Goal: Information Seeking & Learning: Learn about a topic

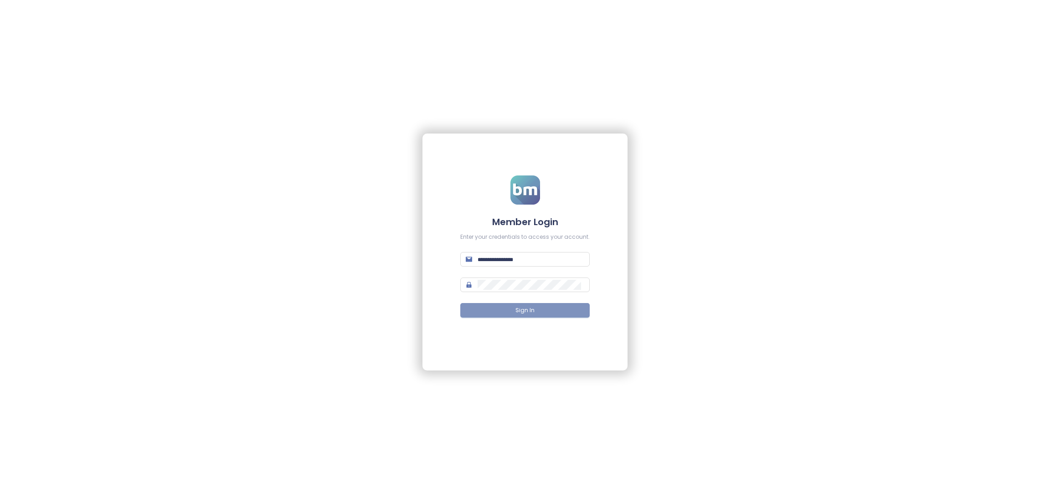
type input "**********"
click at [498, 307] on button "Sign In" at bounding box center [524, 310] width 129 height 15
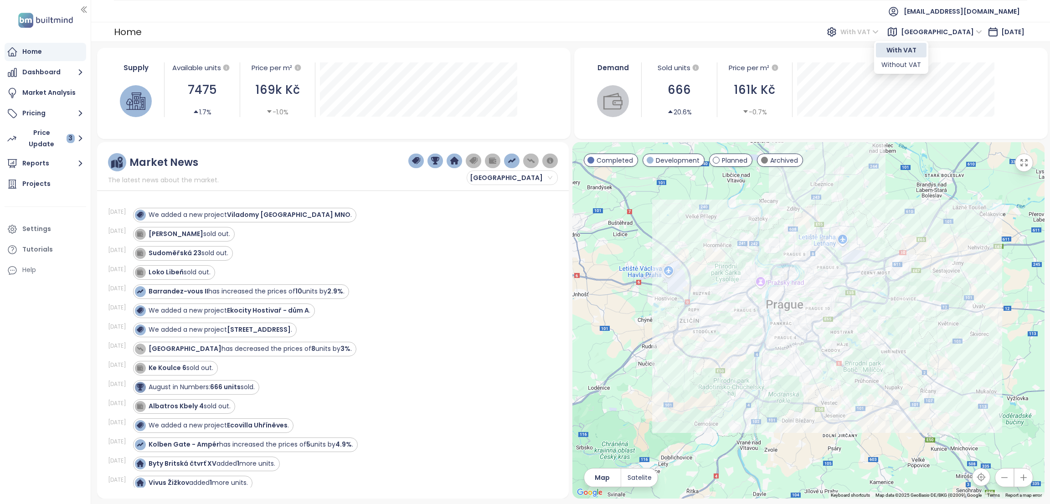
click at [879, 28] on span "With VAT" at bounding box center [860, 32] width 38 height 14
click at [904, 64] on div "Without VAT" at bounding box center [902, 65] width 40 height 10
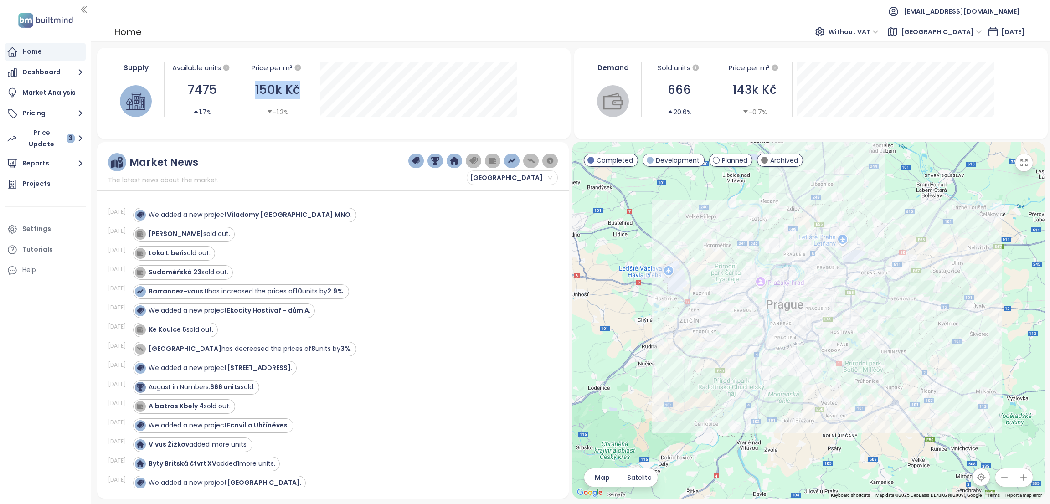
drag, startPoint x: 296, startPoint y: 88, endPoint x: 252, endPoint y: 86, distance: 44.3
click at [252, 86] on div "150k Kč" at bounding box center [278, 90] width 66 height 19
click at [31, 129] on div "Price Update 3" at bounding box center [47, 138] width 53 height 23
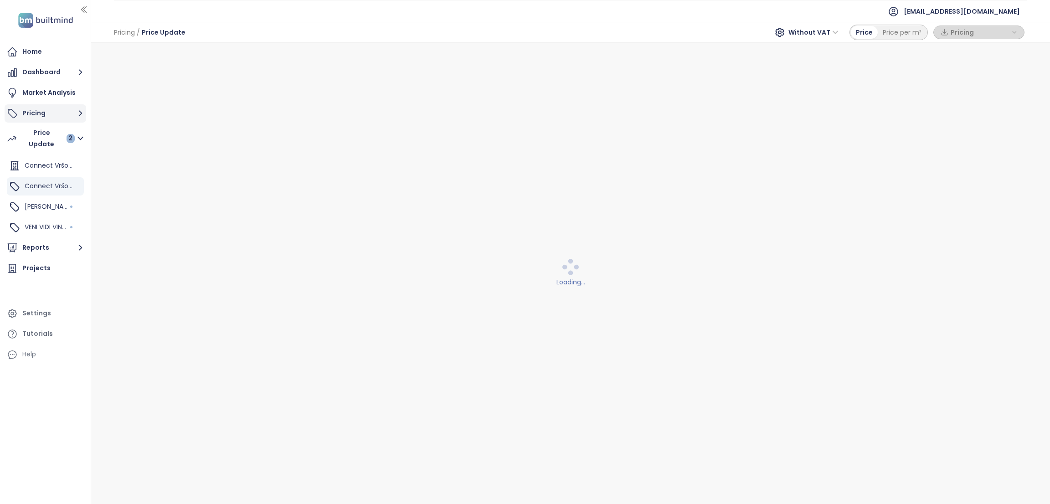
click at [41, 115] on button "Pricing" at bounding box center [46, 113] width 82 height 18
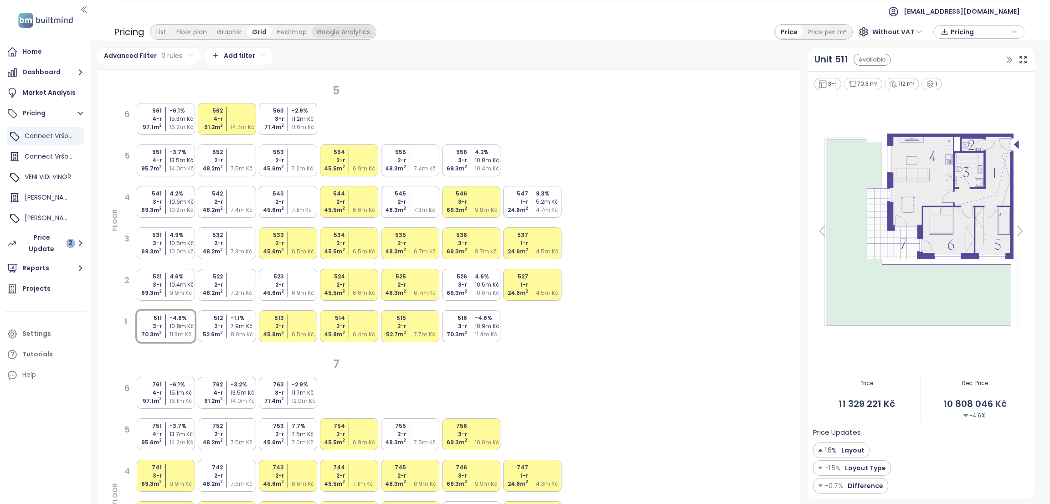
click at [344, 26] on div "Google Analytics" at bounding box center [343, 32] width 63 height 13
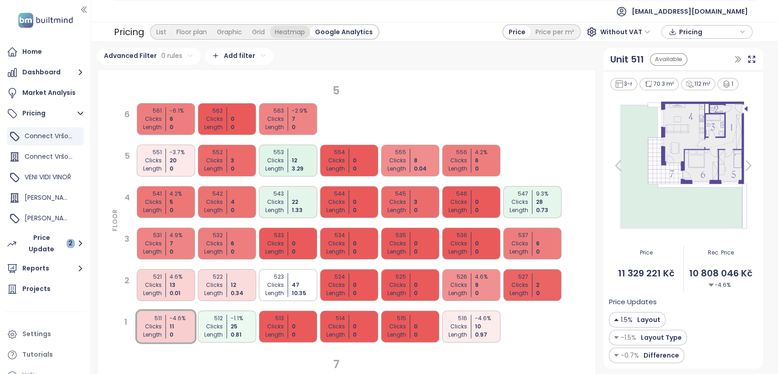
click at [293, 29] on div "Heatmap" at bounding box center [290, 32] width 40 height 13
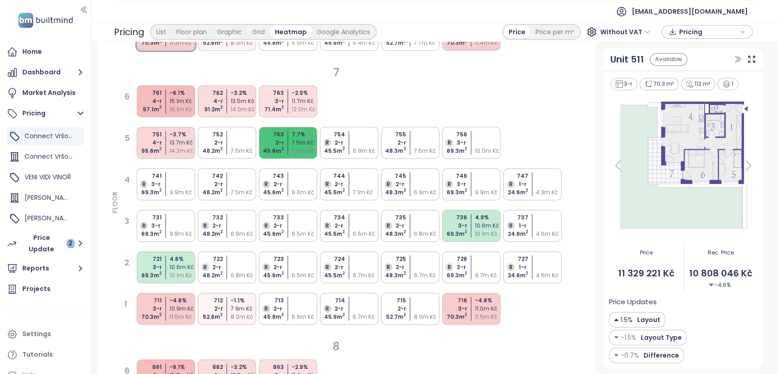
scroll to position [39, 0]
